Goal: Transaction & Acquisition: Purchase product/service

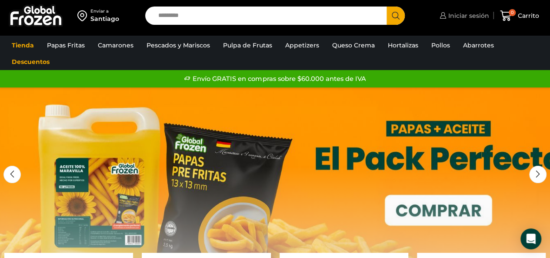
click at [469, 10] on link "Iniciar sesión" at bounding box center [463, 15] width 52 height 17
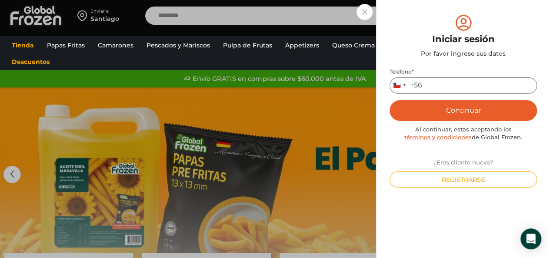
click at [449, 82] on input "Teléfono *" at bounding box center [462, 85] width 147 height 16
type input "*********"
click at [443, 109] on button "Continuar" at bounding box center [462, 110] width 147 height 21
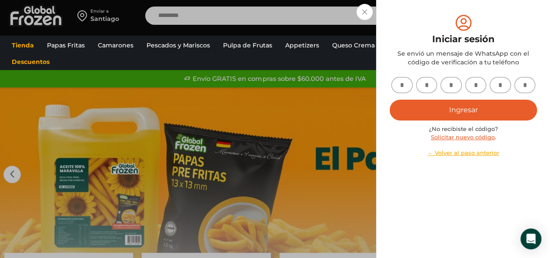
click at [405, 89] on input "text" at bounding box center [401, 85] width 21 height 16
type input "*"
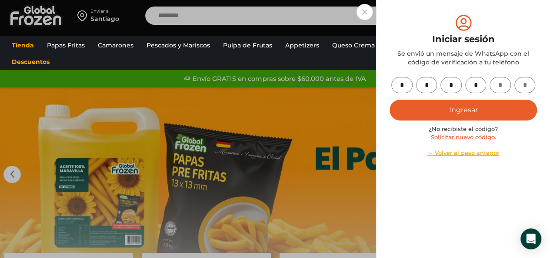
type input "*"
click at [435, 106] on button "Ingresar" at bounding box center [462, 110] width 147 height 21
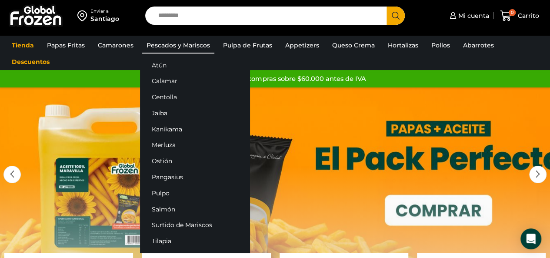
click at [193, 46] on link "Pescados y Mariscos" at bounding box center [178, 45] width 72 height 17
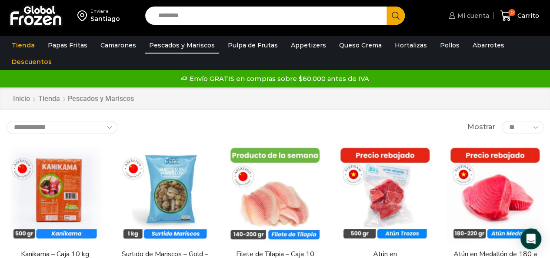
click at [474, 13] on span "Mi cuenta" at bounding box center [472, 15] width 34 height 9
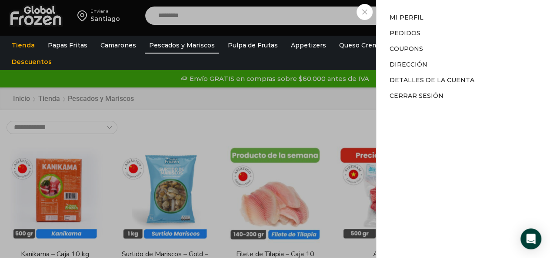
click at [446, 24] on div "Mi cuenta Mi cuenta Mi perfil Pedidos Descargas Coupons Dirección Detalles de l…" at bounding box center [467, 15] width 43 height 17
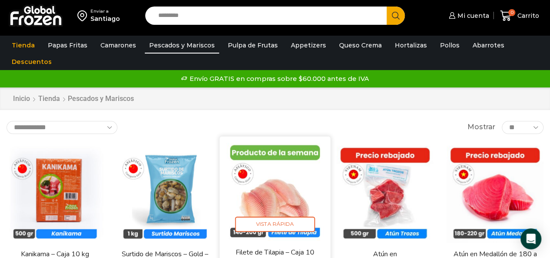
click at [276, 209] on img at bounding box center [275, 192] width 98 height 98
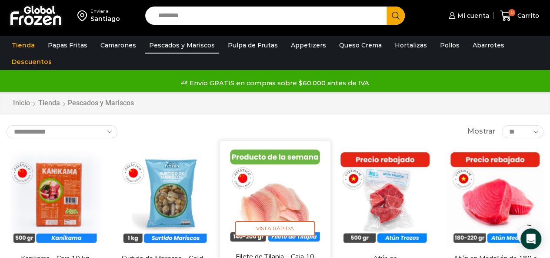
scroll to position [74, 0]
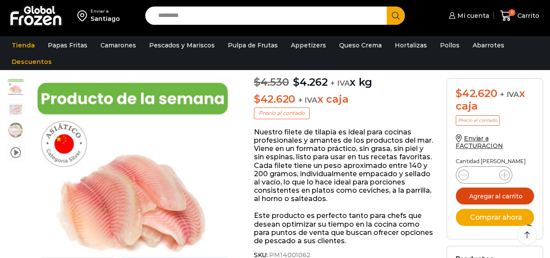
click at [504, 193] on button "Agregar al carrito" at bounding box center [494, 195] width 78 height 17
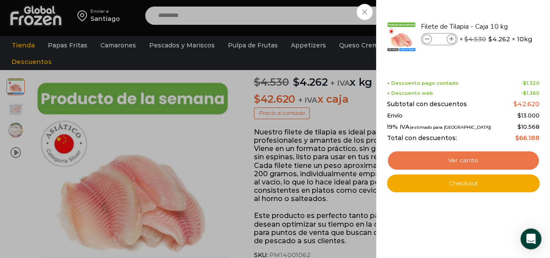
click at [499, 161] on link "Ver carrito" at bounding box center [463, 160] width 153 height 20
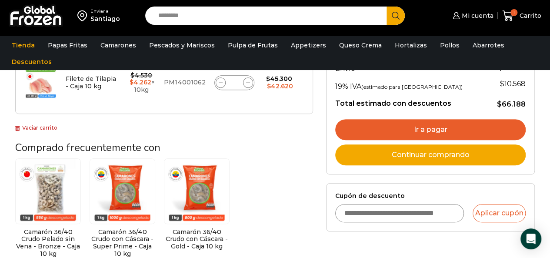
scroll to position [181, 0]
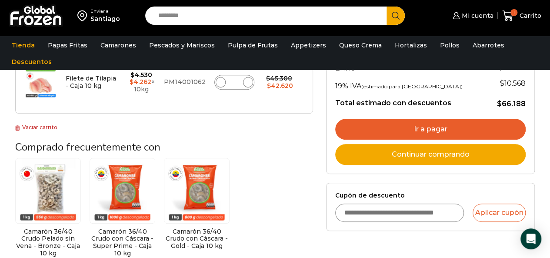
click at [382, 125] on link "Ir a pagar" at bounding box center [430, 129] width 190 height 21
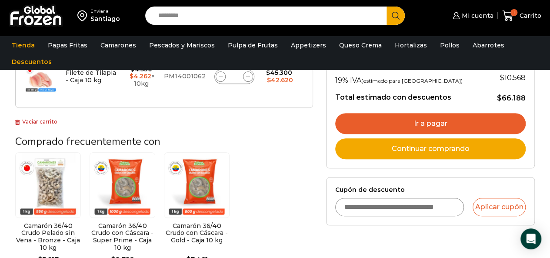
scroll to position [228, 0]
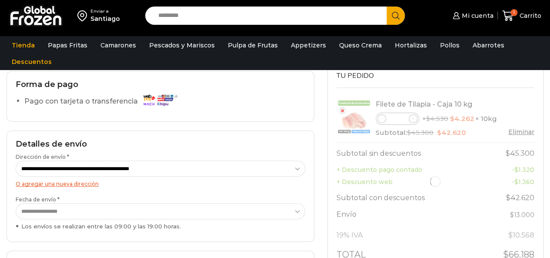
scroll to position [69, 0]
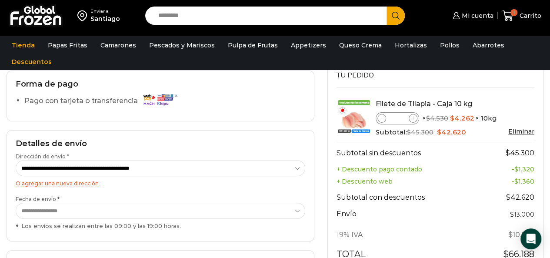
click at [103, 209] on select "**********" at bounding box center [160, 211] width 289 height 16
click at [137, 213] on select "**********" at bounding box center [160, 211] width 289 height 16
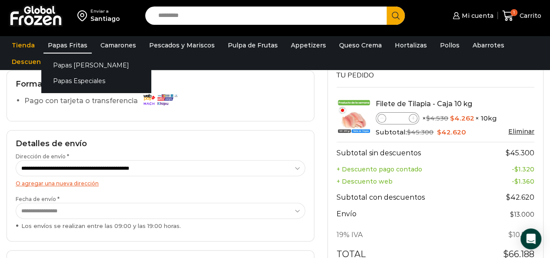
click at [82, 47] on link "Papas Fritas" at bounding box center [67, 45] width 48 height 17
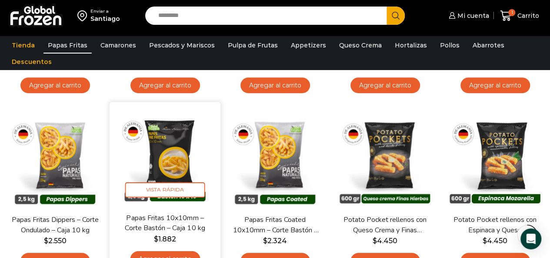
scroll to position [268, 0]
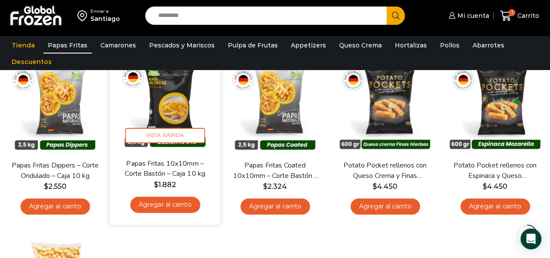
click at [181, 203] on link "Agregar al carrito" at bounding box center [165, 204] width 70 height 16
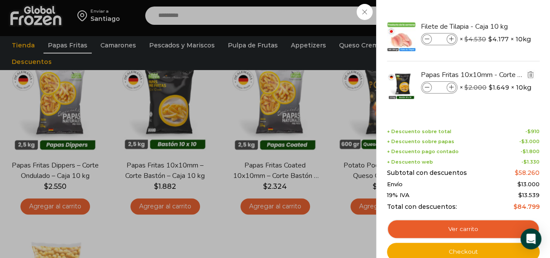
click at [452, 86] on icon at bounding box center [451, 87] width 5 height 5
type input "*"
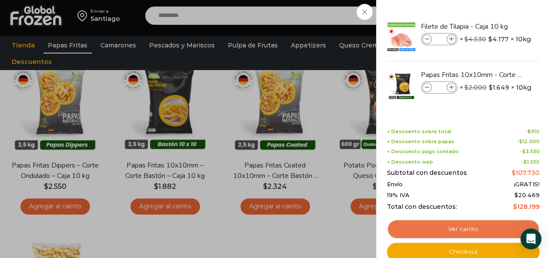
click at [424, 226] on link "Ver carrito" at bounding box center [463, 229] width 153 height 20
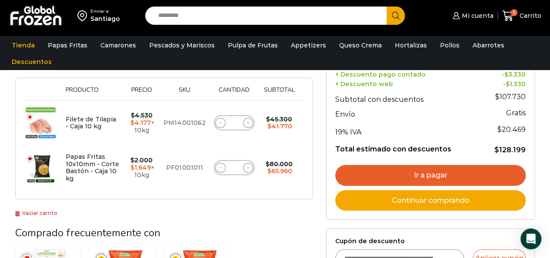
scroll to position [156, 0]
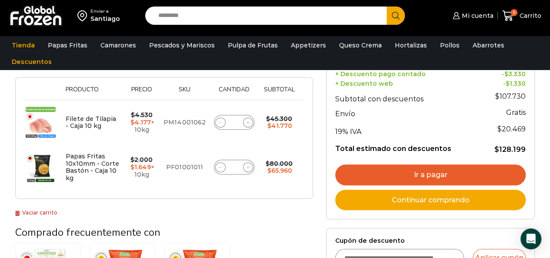
click at [387, 171] on link "Ir a pagar" at bounding box center [430, 174] width 190 height 21
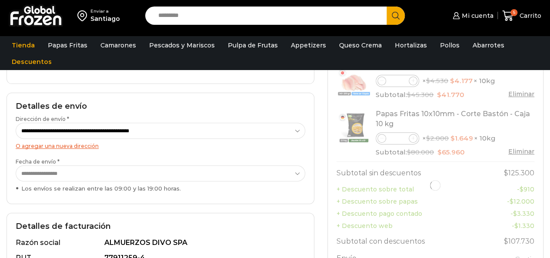
scroll to position [107, 0]
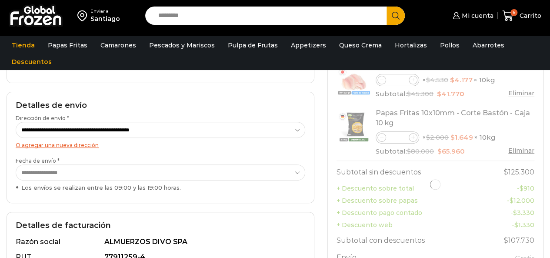
click at [120, 171] on select "**********" at bounding box center [160, 172] width 289 height 16
select select "**********"
click at [16, 164] on select "**********" at bounding box center [160, 172] width 289 height 16
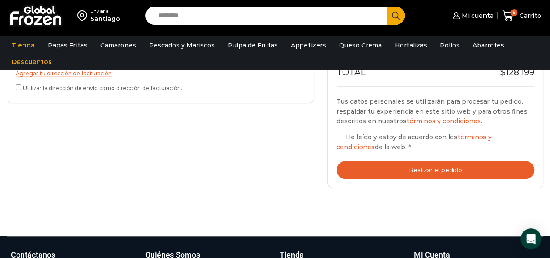
scroll to position [335, 0]
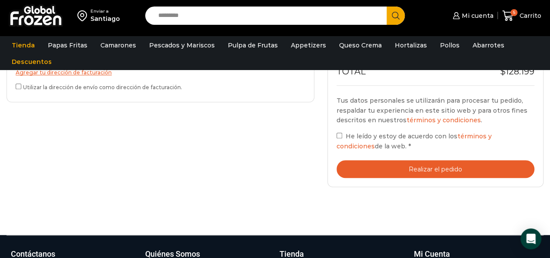
click at [355, 163] on button "Realizar el pedido" at bounding box center [435, 169] width 198 height 18
